Goal: Complete application form: Complete application form

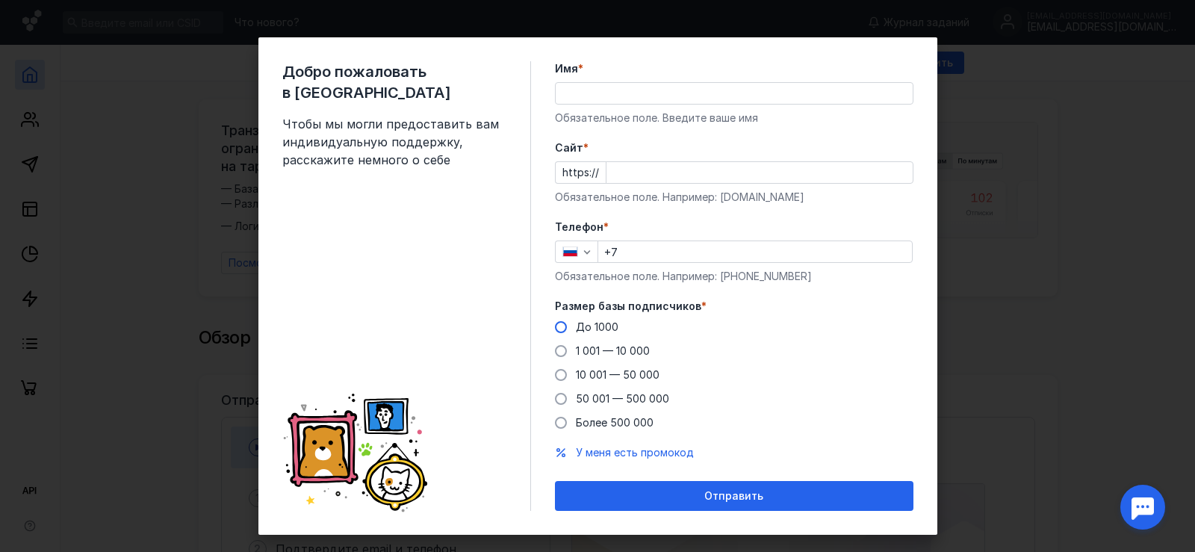
click at [602, 323] on span "До 1000" at bounding box center [597, 326] width 43 height 13
click at [0, 0] on input "До 1000" at bounding box center [0, 0] width 0 height 0
click at [589, 101] on input "Имя *" at bounding box center [733, 93] width 357 height 21
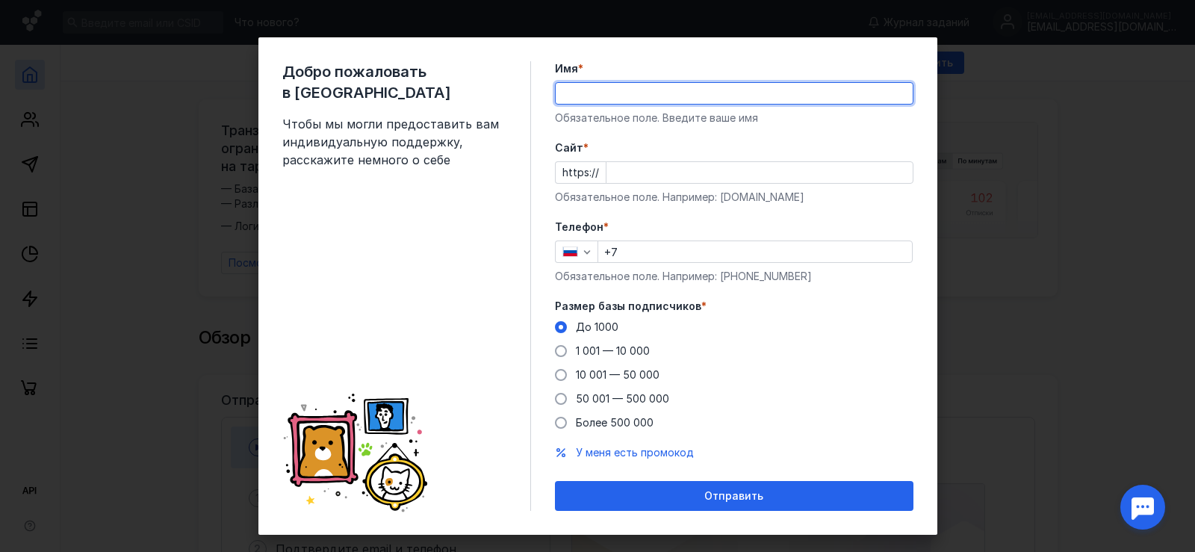
type input "J"
type input "[PERSON_NAME]"
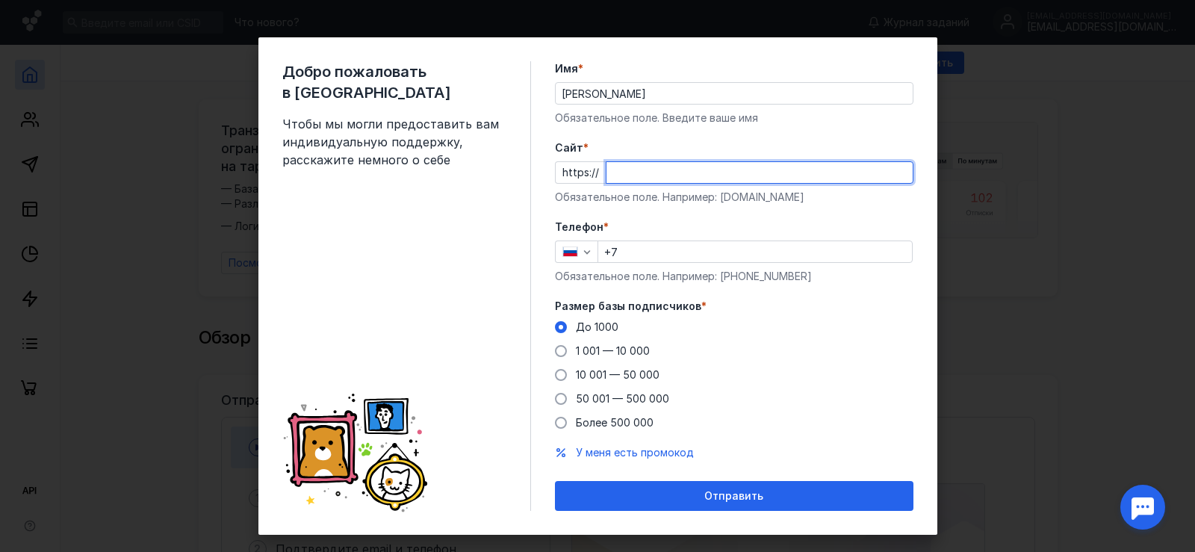
paste input "[DOMAIN_NAME][URL]"
type input "[DOMAIN_NAME][URL]"
click at [640, 253] on input "+7" at bounding box center [755, 251] width 314 height 21
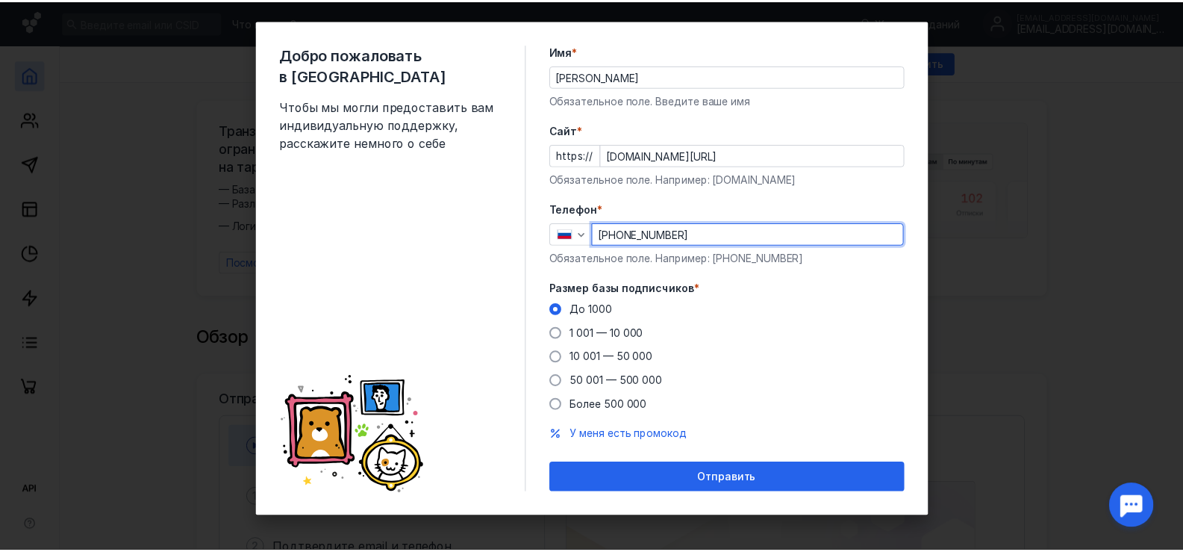
scroll to position [20, 0]
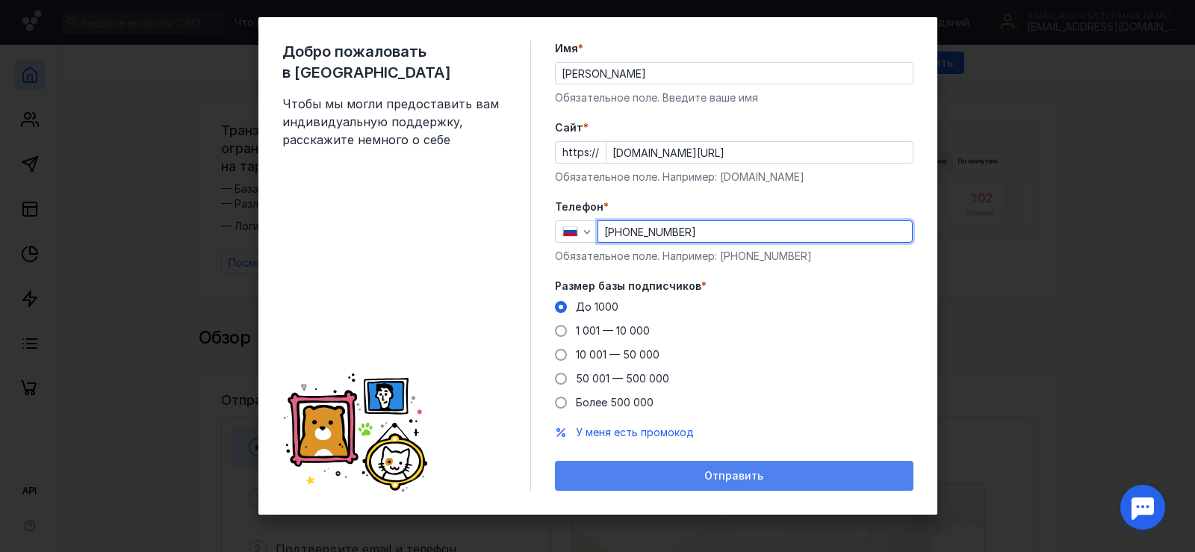
type input "[PHONE_NUMBER]"
click at [719, 476] on span "Отправить" at bounding box center [733, 476] width 59 height 13
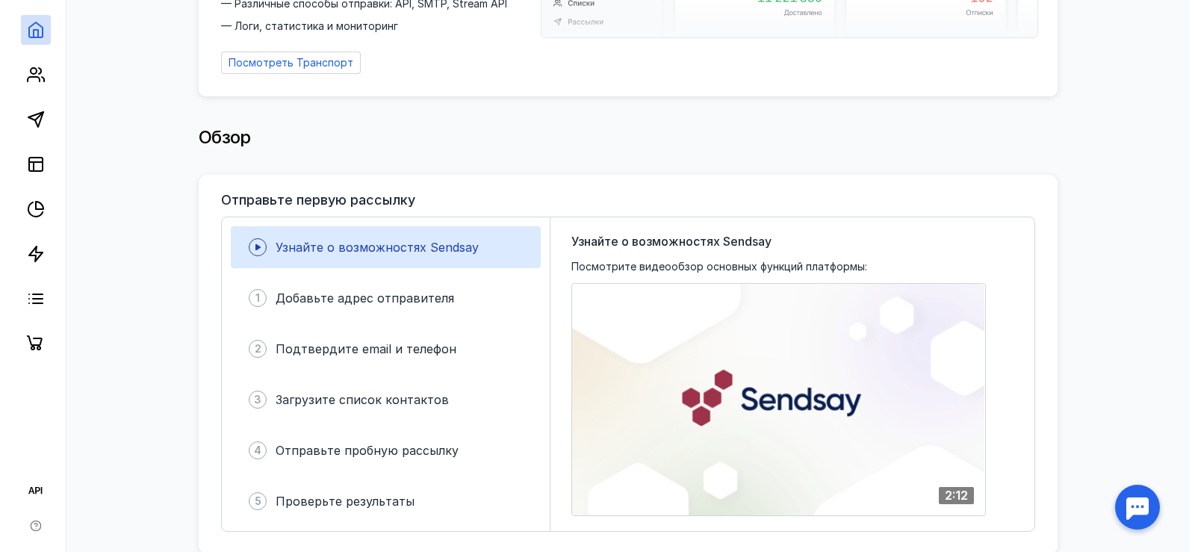
scroll to position [224, 0]
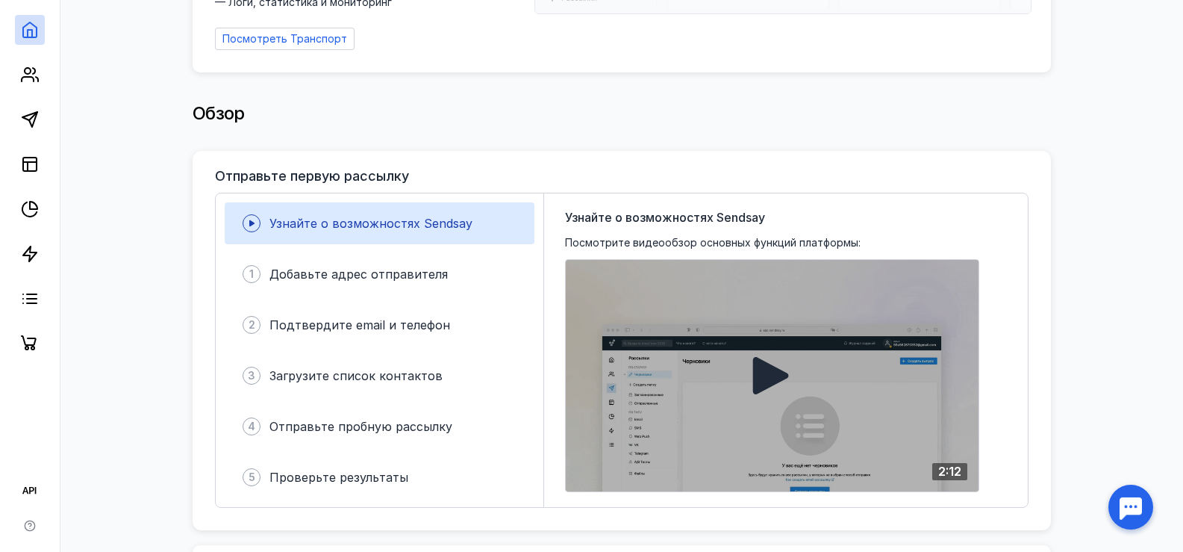
click at [745, 378] on div at bounding box center [772, 375] width 413 height 231
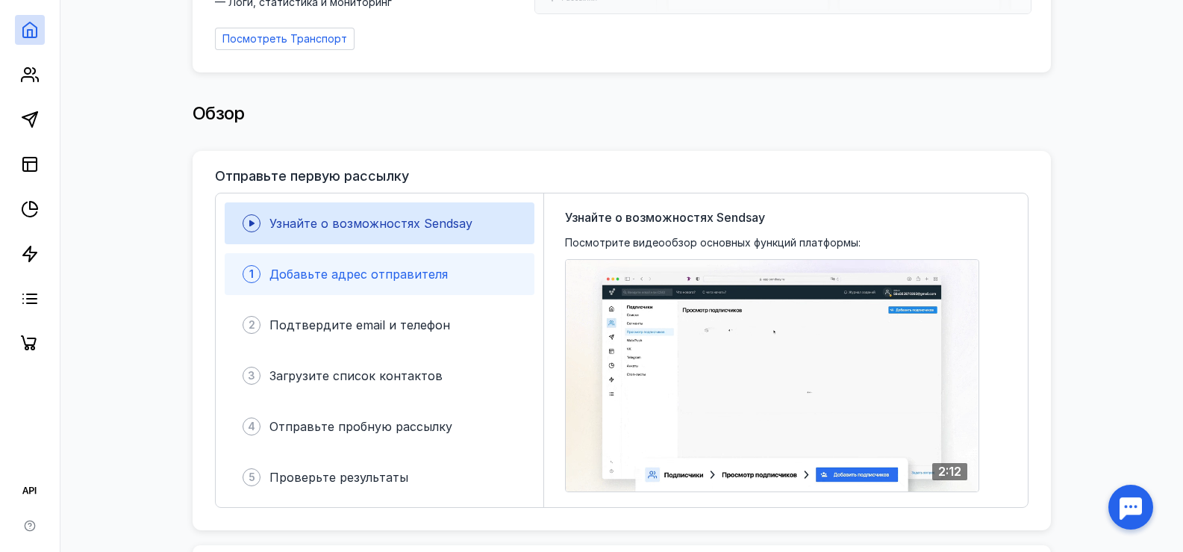
click at [367, 270] on span "Добавьте адрес отправителя" at bounding box center [359, 274] width 178 height 15
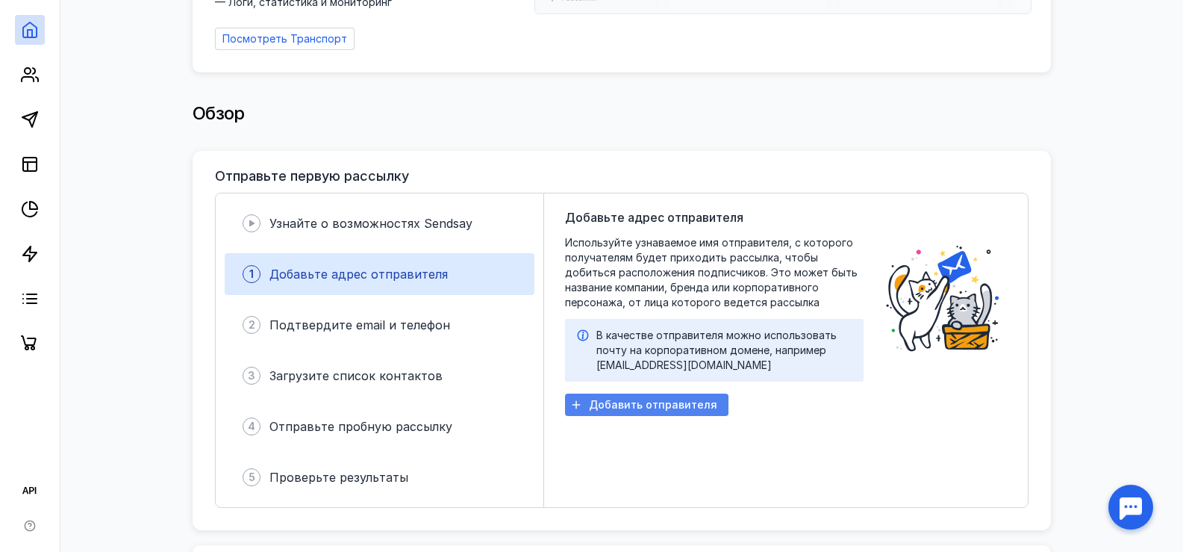
click at [641, 399] on span "Добавить отправителя" at bounding box center [653, 405] width 128 height 13
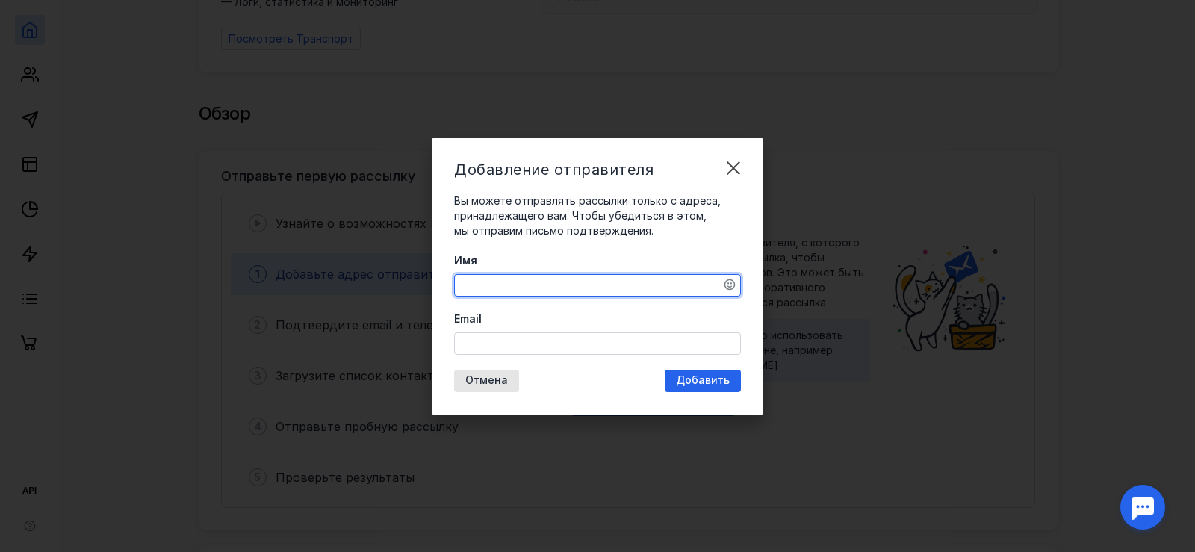
click at [547, 292] on textarea "Имя" at bounding box center [597, 285] width 285 height 21
type textarea "[PERSON_NAME]"
click at [521, 342] on input "Email" at bounding box center [597, 343] width 285 height 21
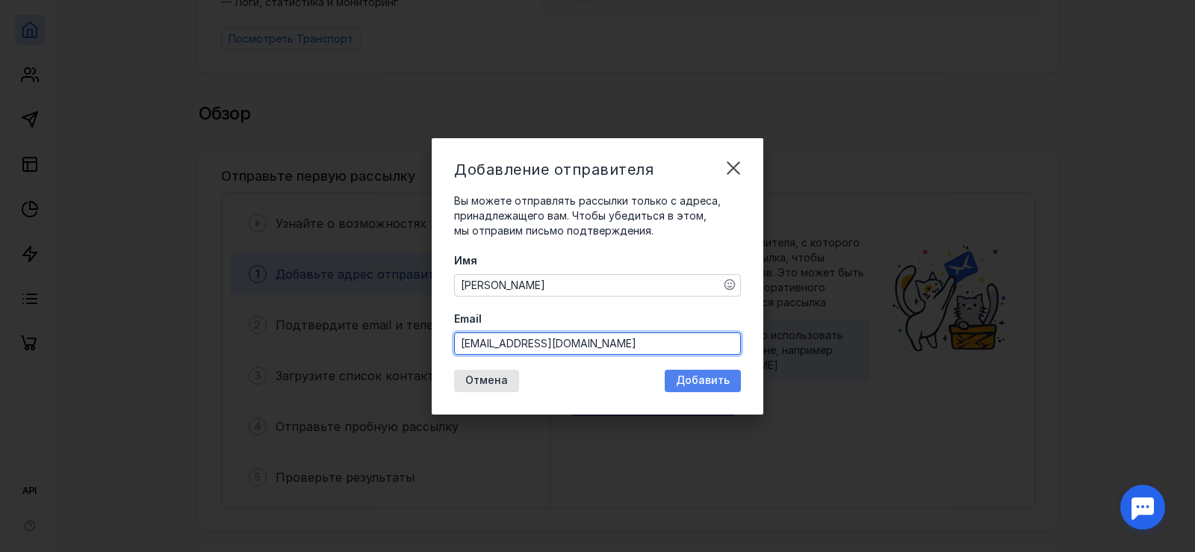
type input "[EMAIL_ADDRESS][DOMAIN_NAME]"
click at [676, 376] on div "Добавление отправителя Вы можете отправлять рассылки только с адреса, принадлеж…" at bounding box center [597, 276] width 331 height 276
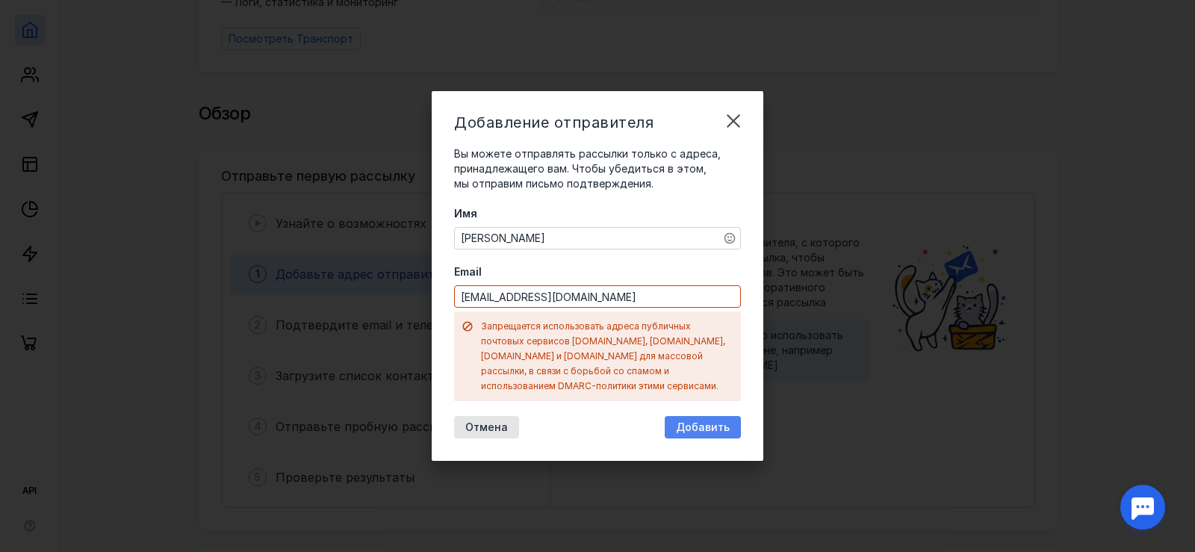
click at [682, 421] on span "Добавить" at bounding box center [703, 427] width 54 height 13
click at [705, 421] on span "Добавить" at bounding box center [703, 427] width 54 height 13
click at [486, 421] on span "Отмена" at bounding box center [486, 427] width 43 height 13
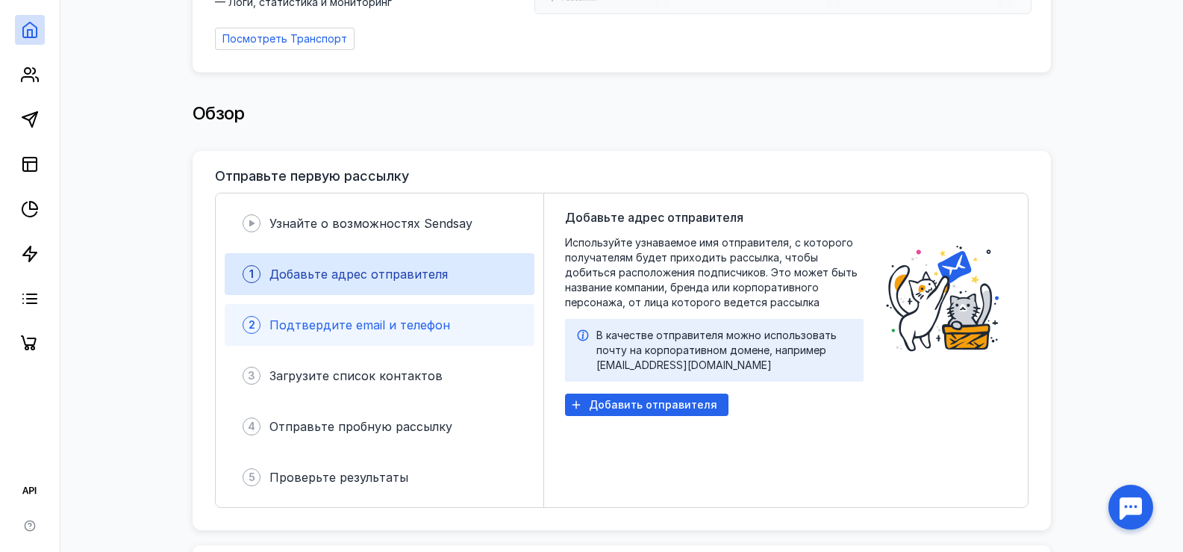
click at [420, 317] on span "Подтвердите email и телефон" at bounding box center [360, 324] width 181 height 15
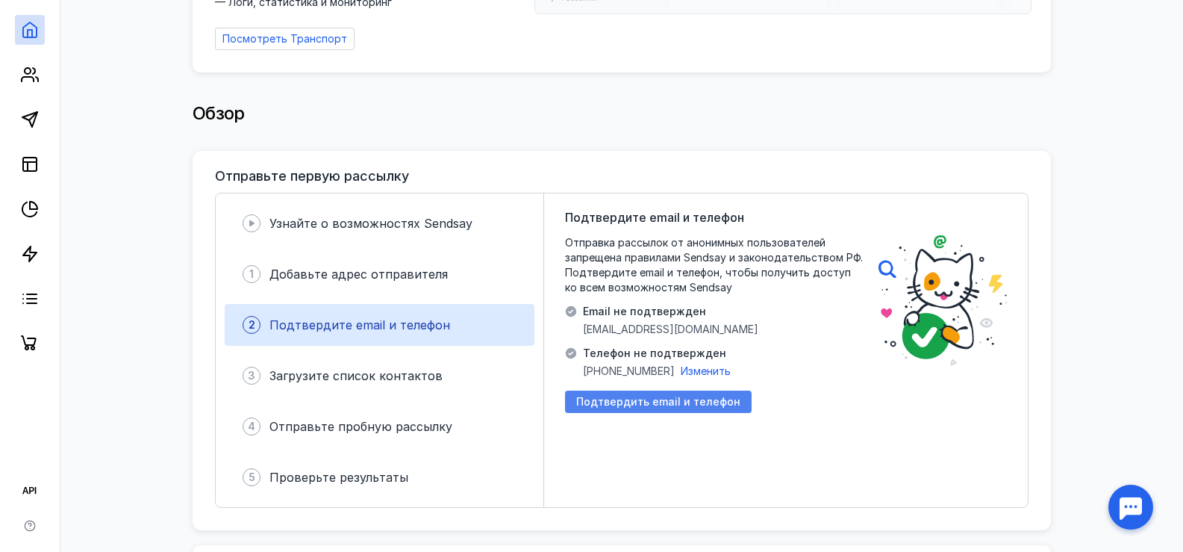
click at [658, 396] on span "Подтвердить email и телефон" at bounding box center [658, 402] width 164 height 13
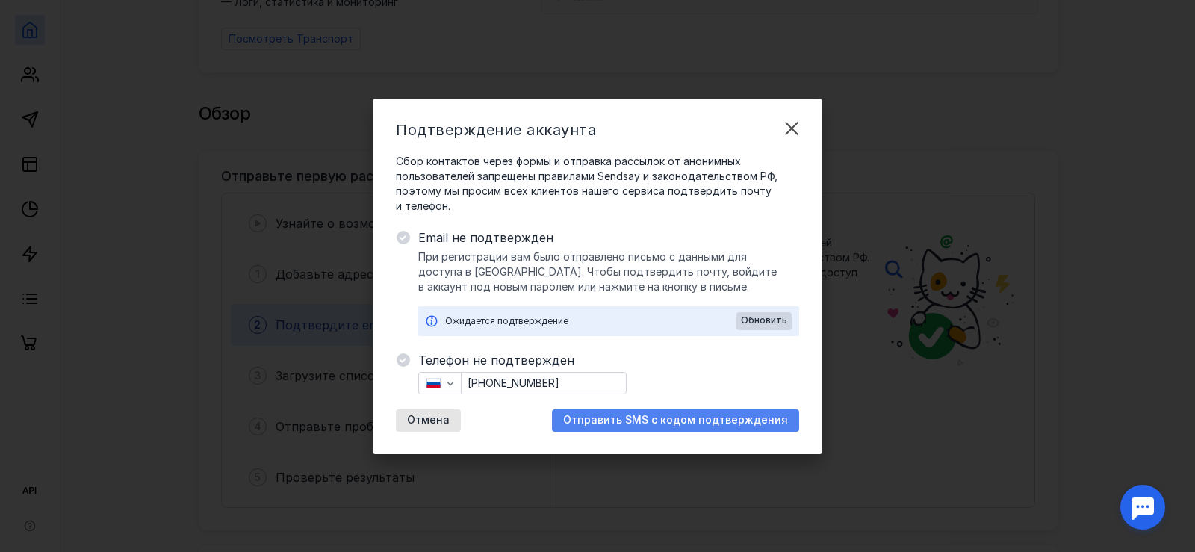
click at [682, 414] on span "Отправить SMS с кодом подтверждения" at bounding box center [675, 420] width 225 height 13
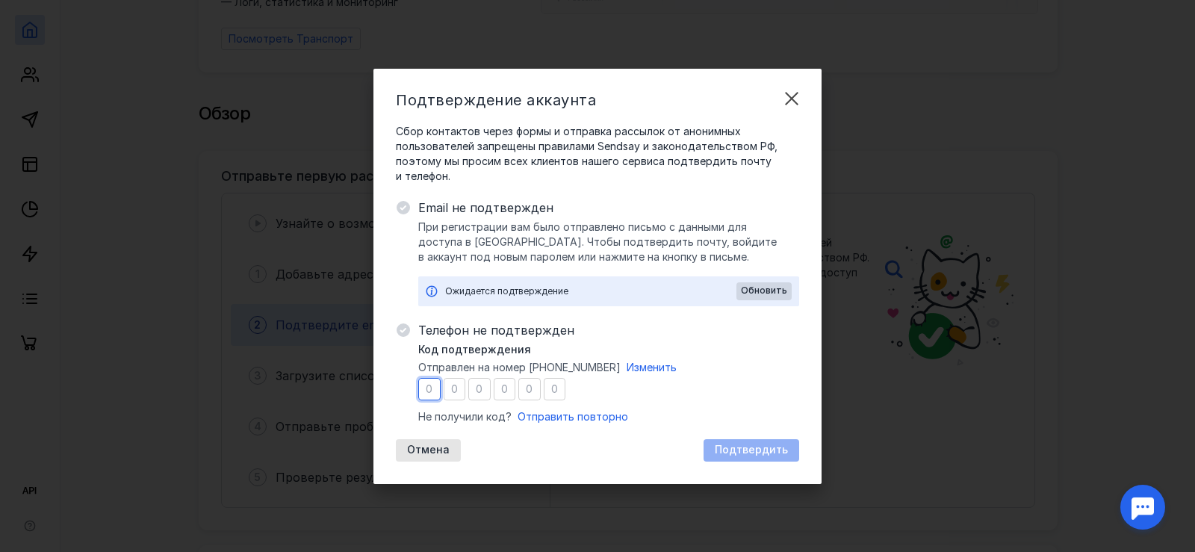
type input "2"
type input "1"
type input "5"
type input "9"
type input "1"
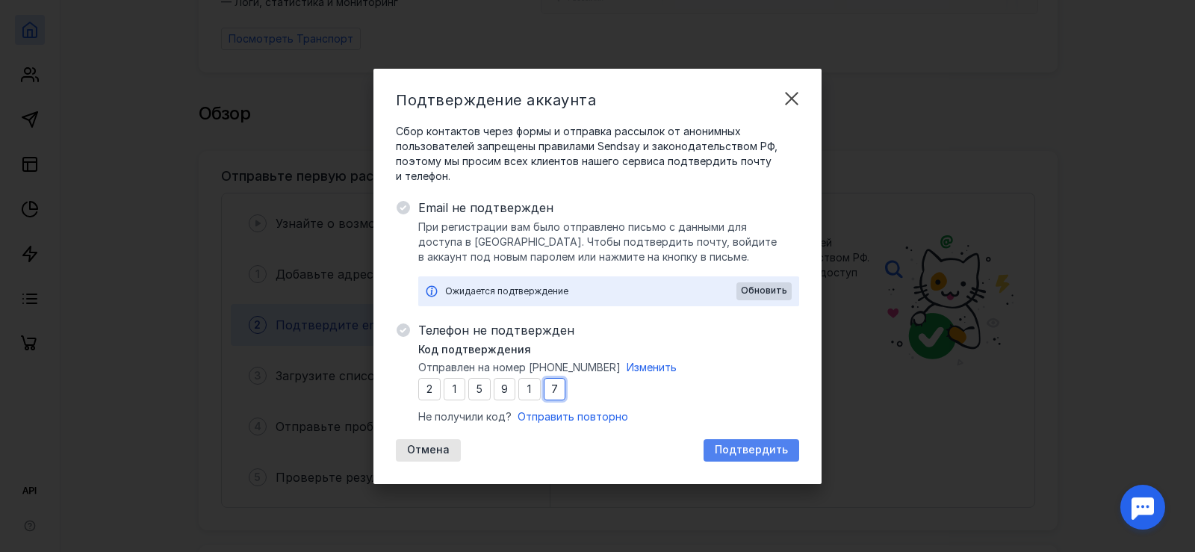
type input "7"
click at [785, 443] on div "Подтвердить" at bounding box center [751, 450] width 96 height 22
